Goal: Navigation & Orientation: Understand site structure

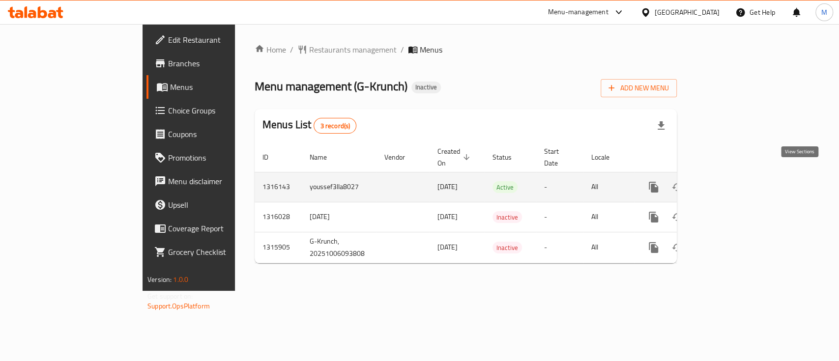
click at [730, 181] on icon "enhanced table" at bounding box center [724, 187] width 12 height 12
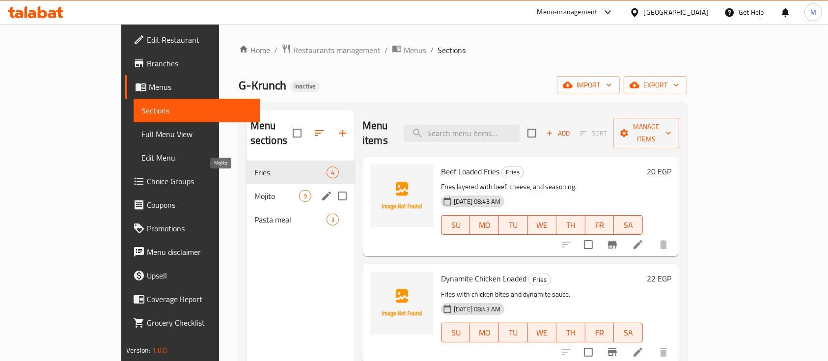
click at [254, 190] on span "Mojito" at bounding box center [276, 196] width 45 height 12
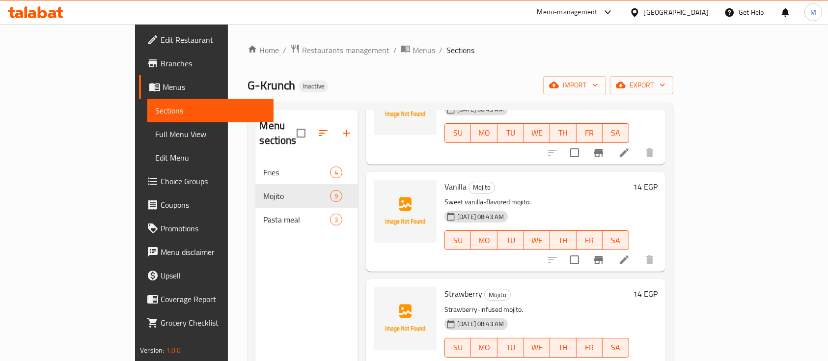
scroll to position [432, 0]
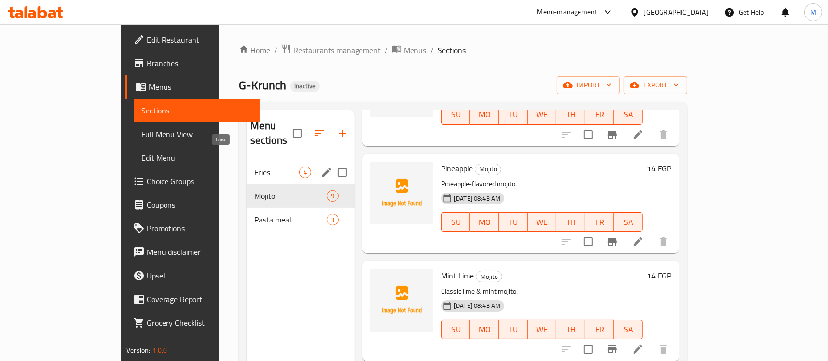
click at [254, 167] on span "Fries" at bounding box center [276, 173] width 45 height 12
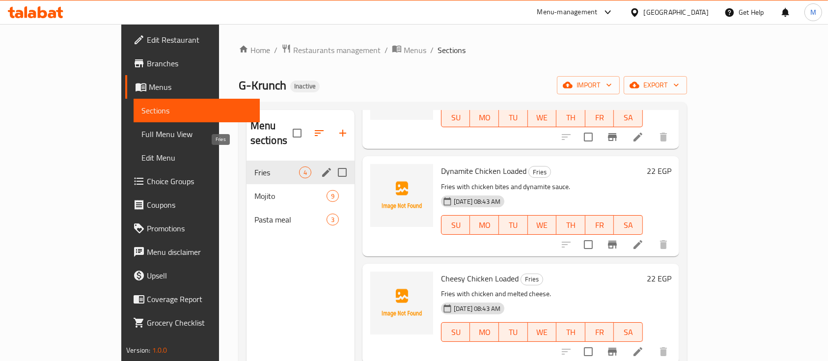
scroll to position [92, 0]
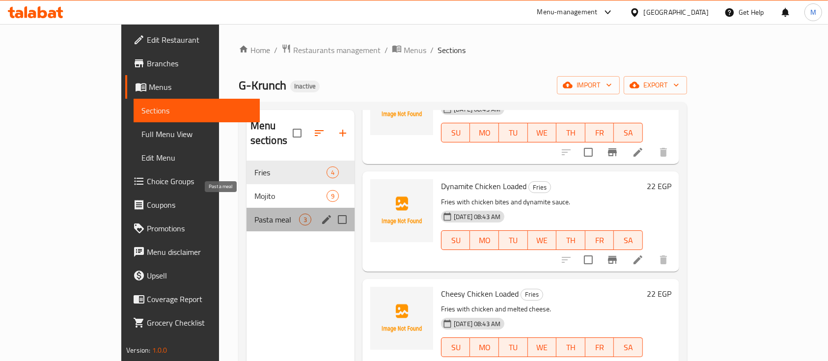
click at [254, 214] on span "Pasta meal" at bounding box center [276, 220] width 45 height 12
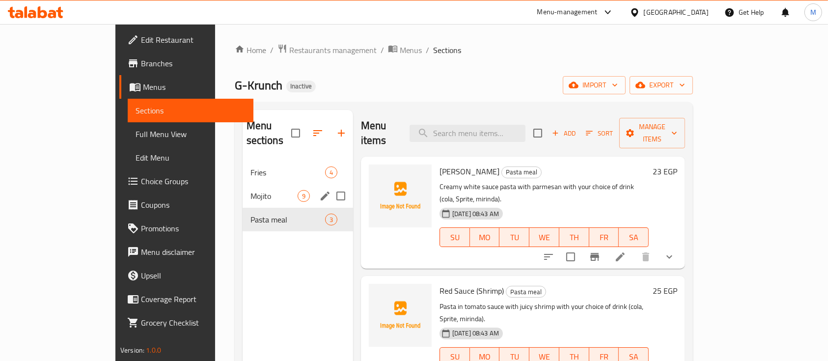
click at [243, 190] on div "Mojito 9" at bounding box center [298, 196] width 111 height 24
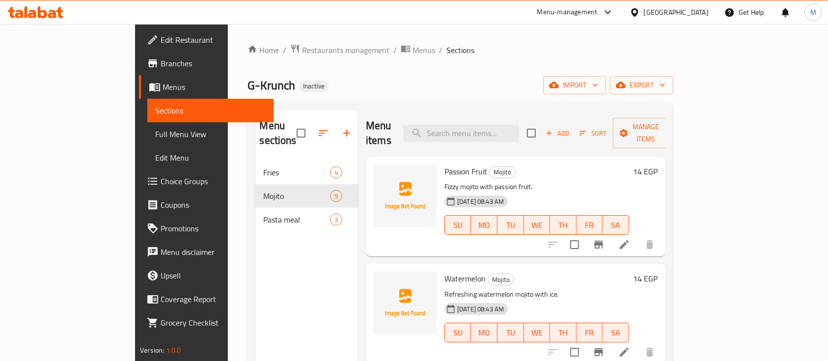
click at [163, 86] on span "Menus" at bounding box center [214, 87] width 103 height 12
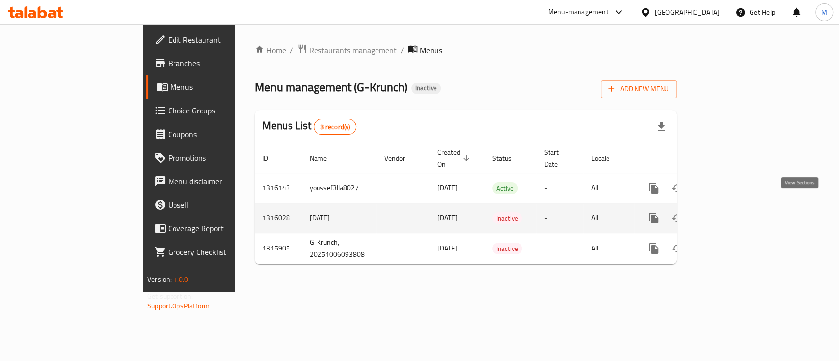
click at [729, 214] on icon "enhanced table" at bounding box center [724, 218] width 9 height 9
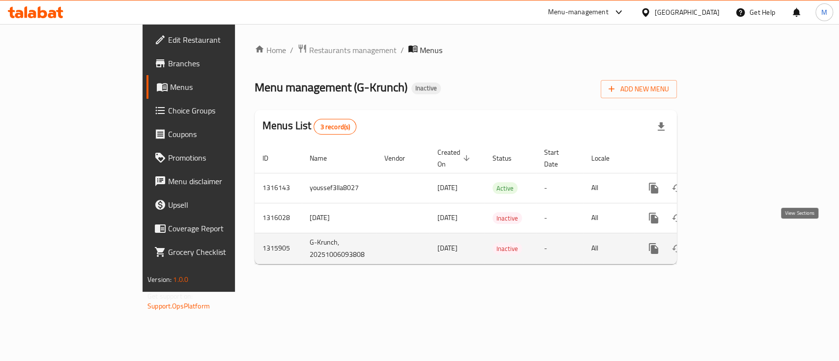
click at [730, 243] on icon "enhanced table" at bounding box center [724, 249] width 12 height 12
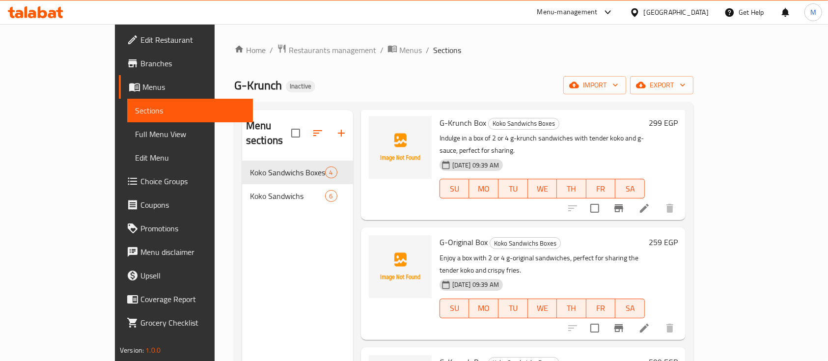
scroll to position [92, 0]
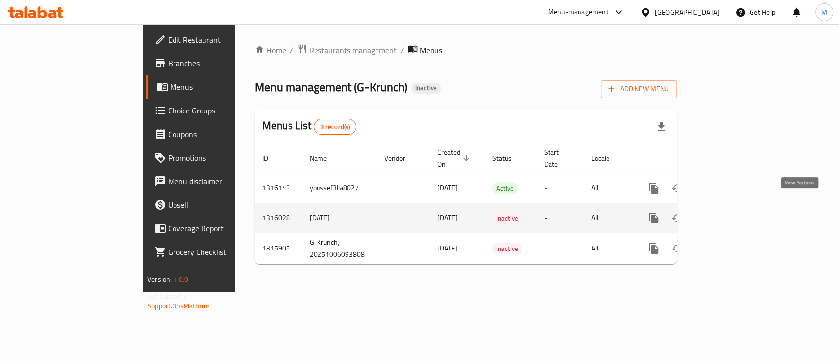
click at [730, 212] on icon "enhanced table" at bounding box center [724, 218] width 12 height 12
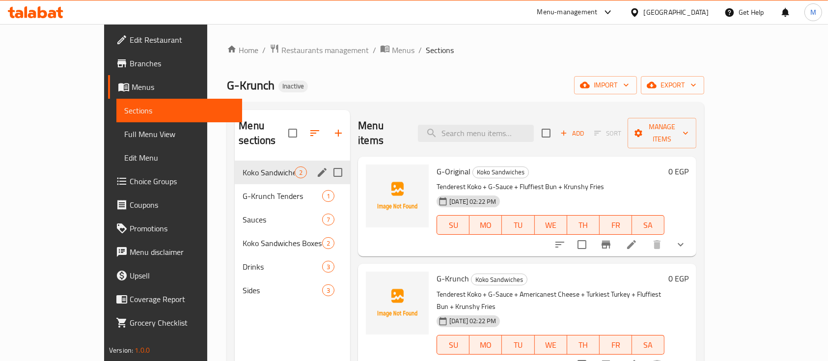
click at [235, 164] on div "Koko Sandwiches 2" at bounding box center [292, 173] width 115 height 24
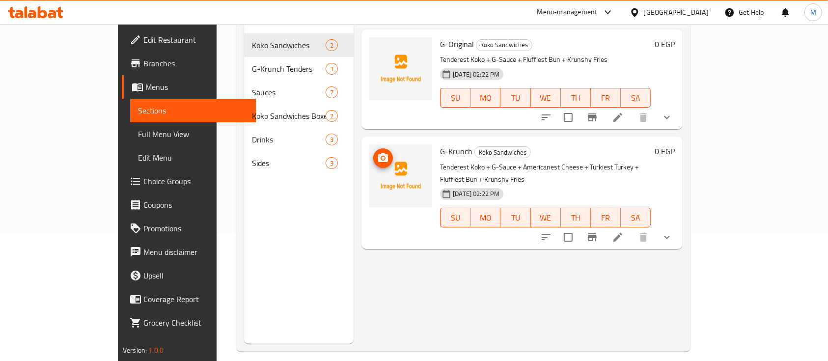
scroll to position [138, 0]
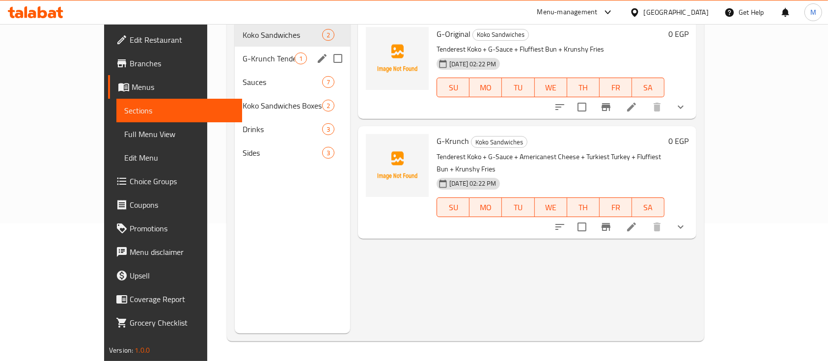
click at [235, 53] on div "G-Krunch Tenders 1" at bounding box center [292, 59] width 115 height 24
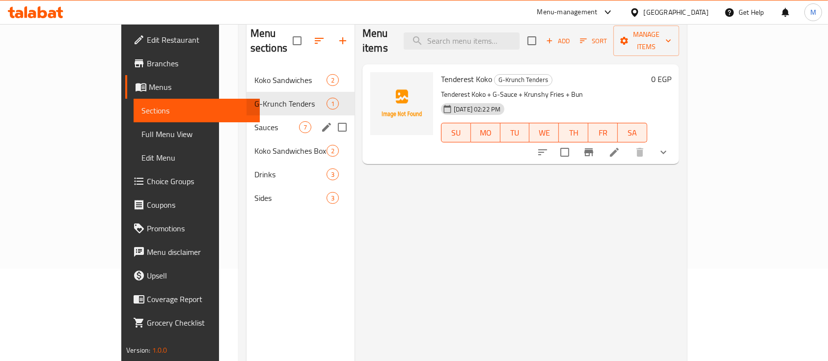
scroll to position [72, 0]
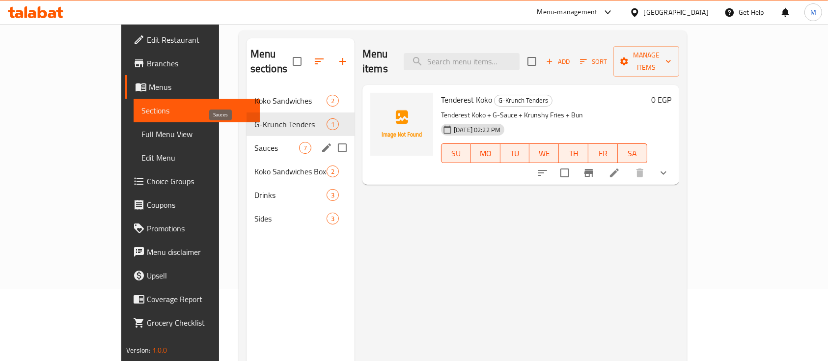
click at [254, 142] on span "Sauces" at bounding box center [276, 148] width 45 height 12
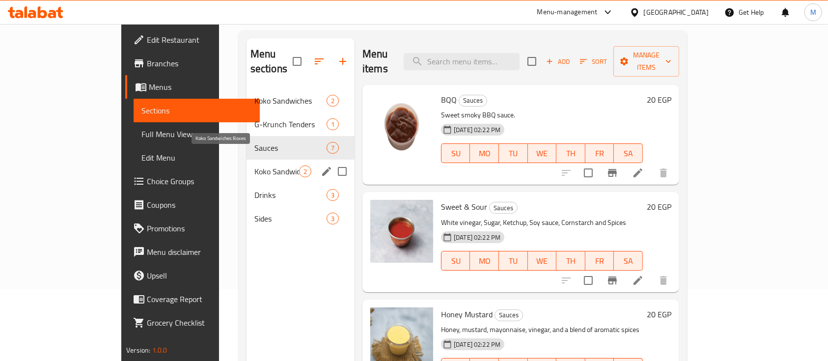
click at [254, 166] on span "Koko Sandwiches Boxes" at bounding box center [276, 172] width 45 height 12
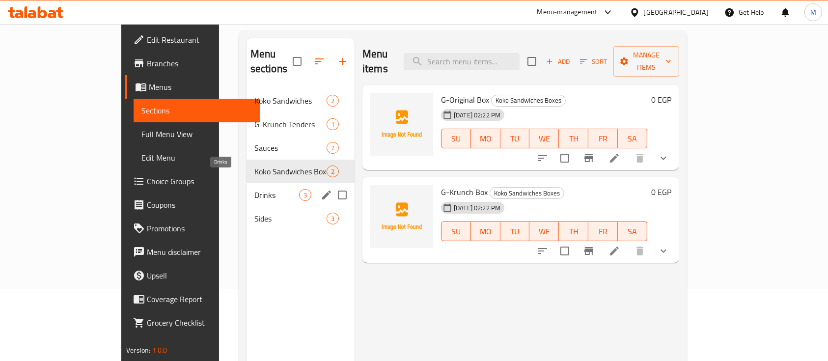
click at [254, 189] on span "Drinks" at bounding box center [276, 195] width 45 height 12
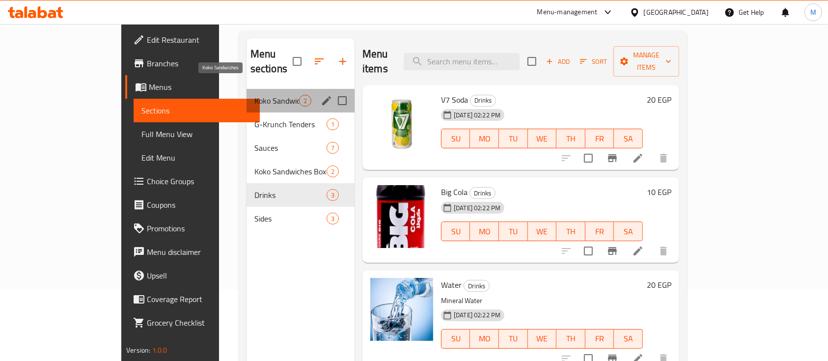
click at [254, 95] on span "Koko Sandwiches" at bounding box center [276, 101] width 45 height 12
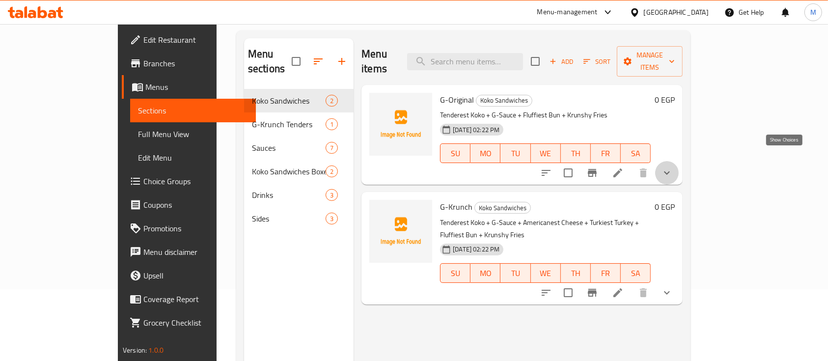
click at [673, 167] on icon "show more" at bounding box center [667, 173] width 12 height 12
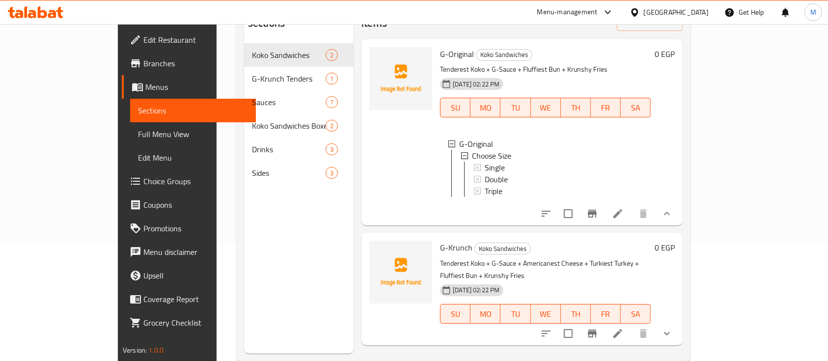
scroll to position [138, 0]
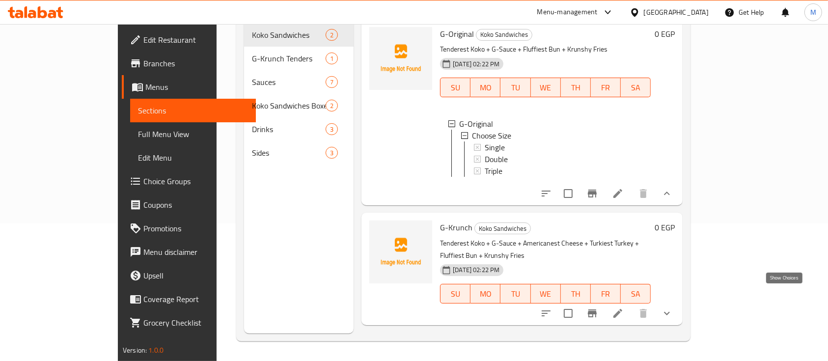
click at [673, 308] on icon "show more" at bounding box center [667, 314] width 12 height 12
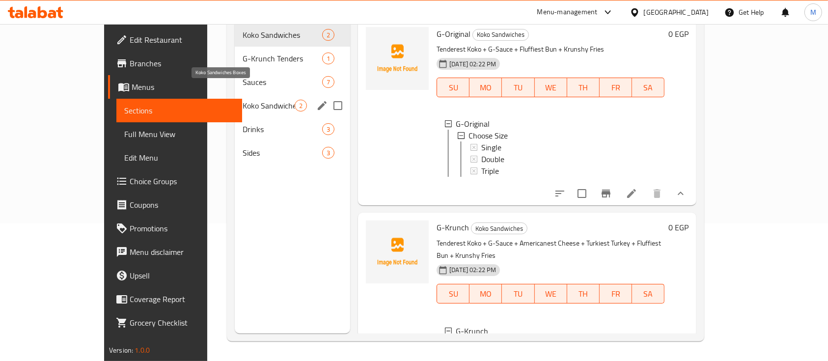
click at [243, 100] on span "Koko Sandwiches Boxes" at bounding box center [269, 106] width 52 height 12
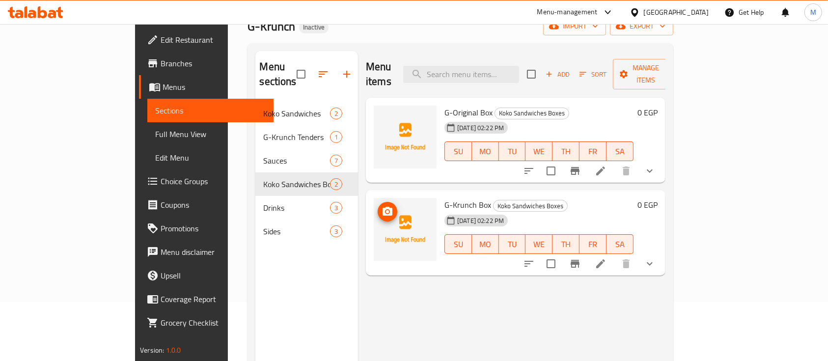
scroll to position [6, 0]
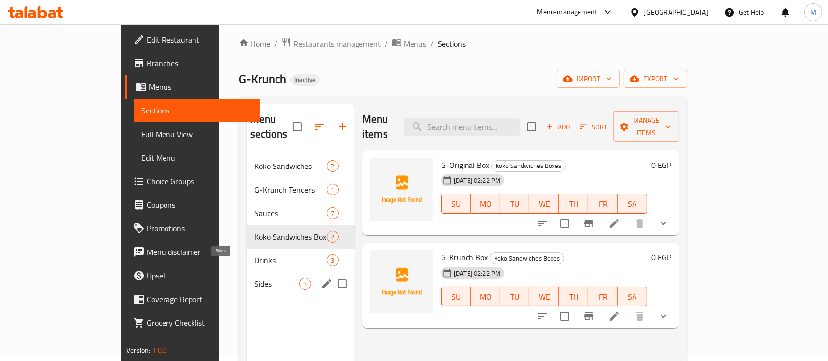
click at [254, 278] on span "Sides" at bounding box center [276, 284] width 45 height 12
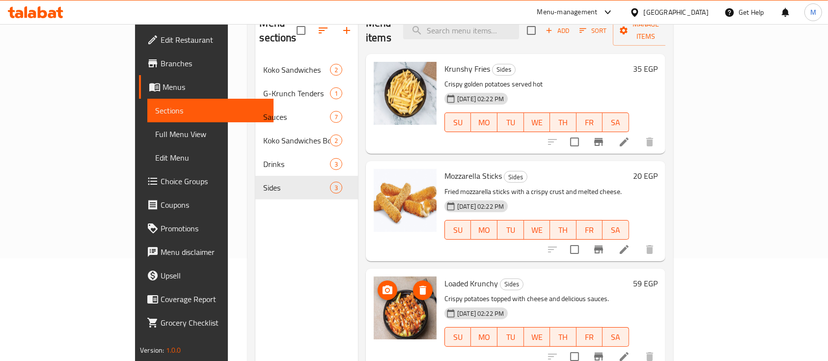
scroll to position [138, 0]
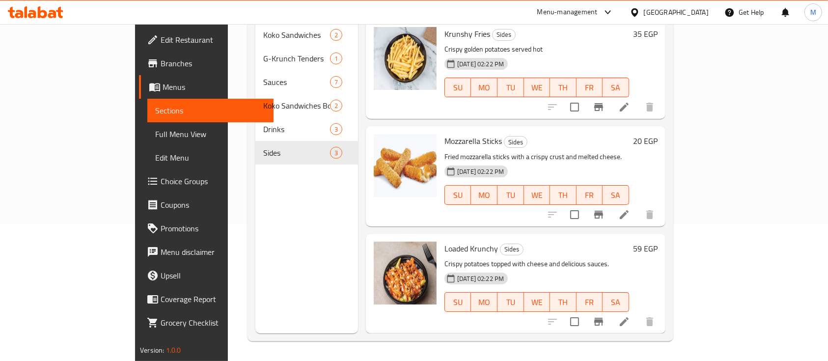
click at [163, 91] on span "Menus" at bounding box center [214, 87] width 103 height 12
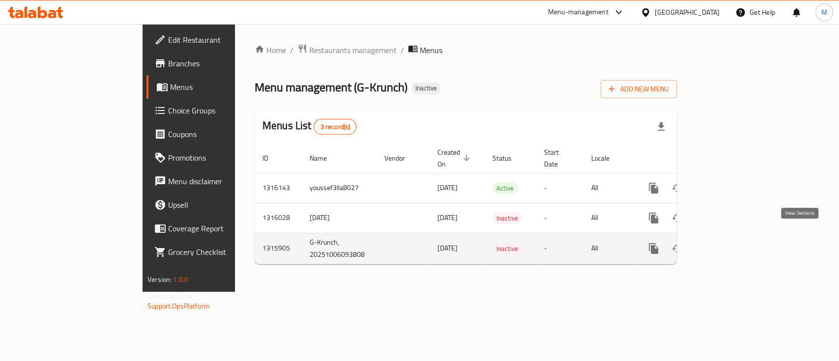
click at [730, 243] on icon "enhanced table" at bounding box center [724, 249] width 12 height 12
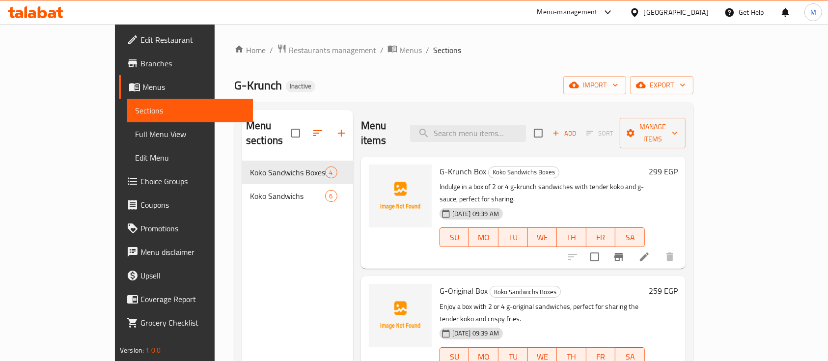
click at [135, 116] on span "Sections" at bounding box center [190, 111] width 111 height 12
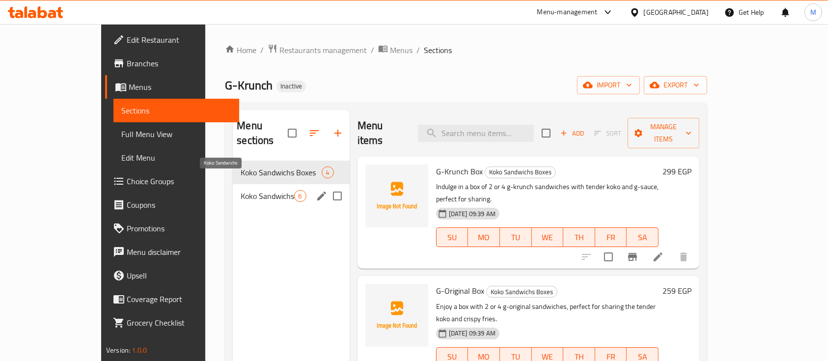
click at [241, 190] on span "Koko Sandwichs" at bounding box center [267, 196] width 53 height 12
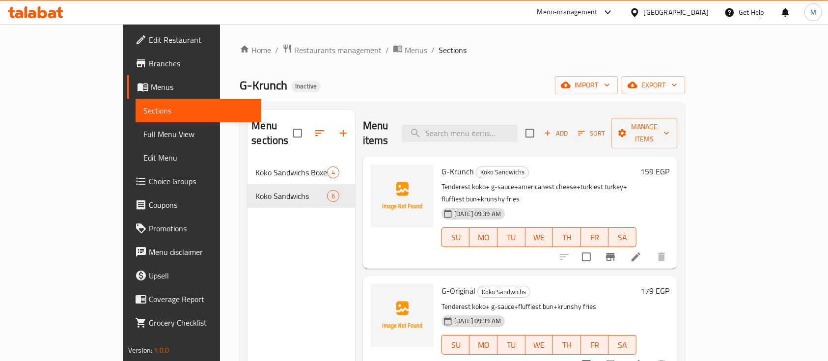
click at [127, 94] on link "Menus" at bounding box center [194, 87] width 135 height 24
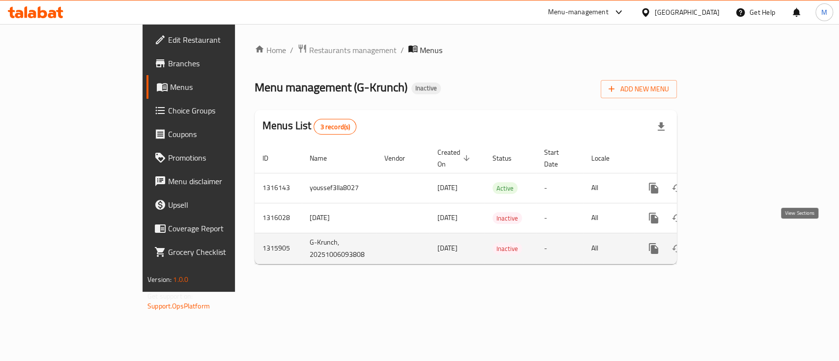
click at [730, 243] on icon "enhanced table" at bounding box center [724, 249] width 12 height 12
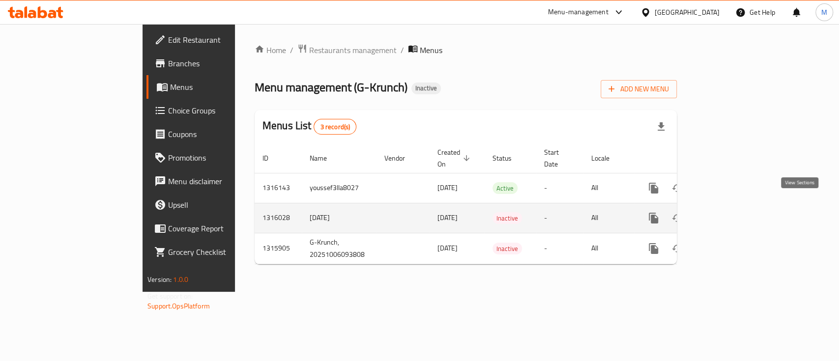
click at [736, 206] on link "enhanced table" at bounding box center [724, 218] width 24 height 24
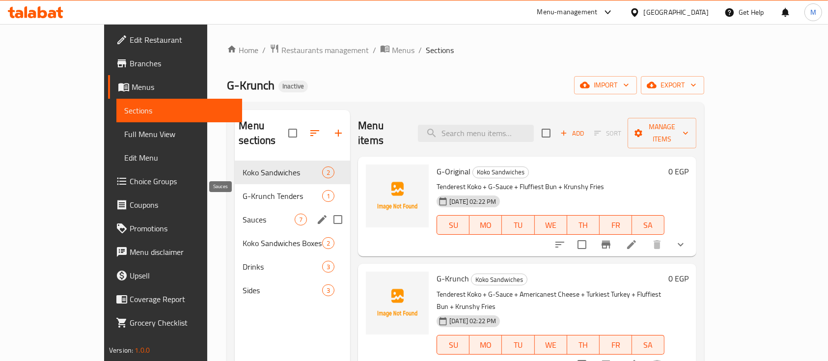
click at [243, 214] on span "Sauces" at bounding box center [269, 220] width 52 height 12
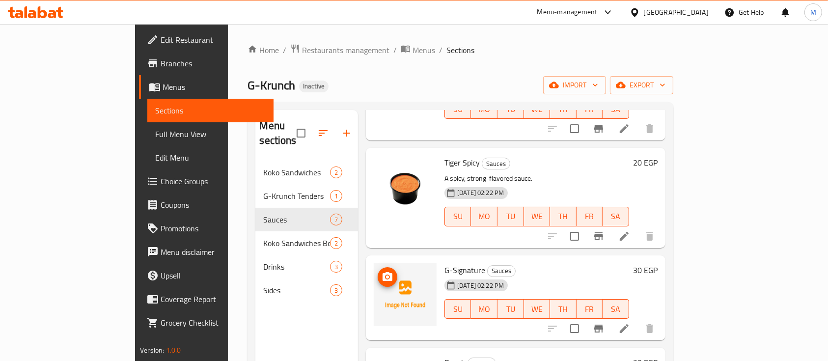
scroll to position [400, 0]
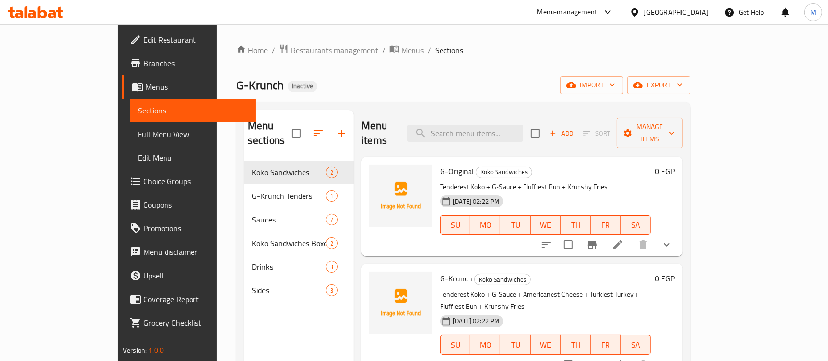
click at [145, 83] on span "Menus" at bounding box center [196, 87] width 103 height 12
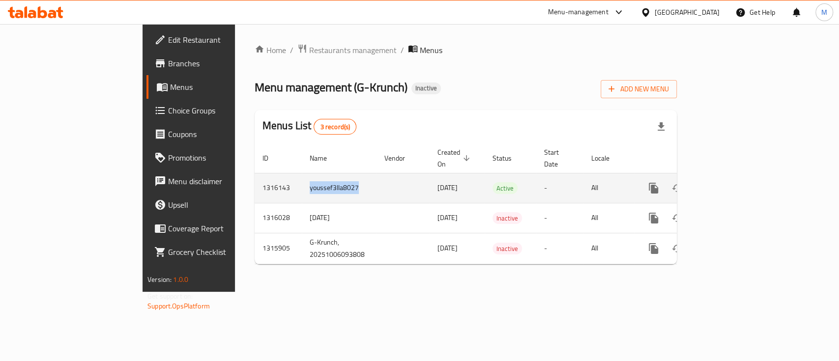
drag, startPoint x: 209, startPoint y: 175, endPoint x: 263, endPoint y: 178, distance: 54.2
click at [302, 178] on td "youssef3lla8027" at bounding box center [339, 188] width 75 height 30
copy td "youssef3lla8027"
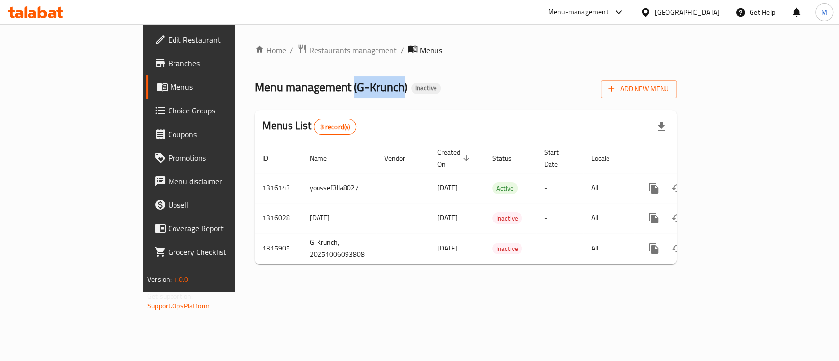
drag, startPoint x: 261, startPoint y: 86, endPoint x: 309, endPoint y: 92, distance: 48.0
click at [309, 92] on span "Menu management ( G-Krunch )" at bounding box center [330, 87] width 153 height 22
copy span "( G-Krunch"
click at [477, 102] on div "Home / Restaurants management / Menus Menu management ( G-Krunch ) Inactive Add…" at bounding box center [465, 158] width 422 height 228
